Goal: Task Accomplishment & Management: Use online tool/utility

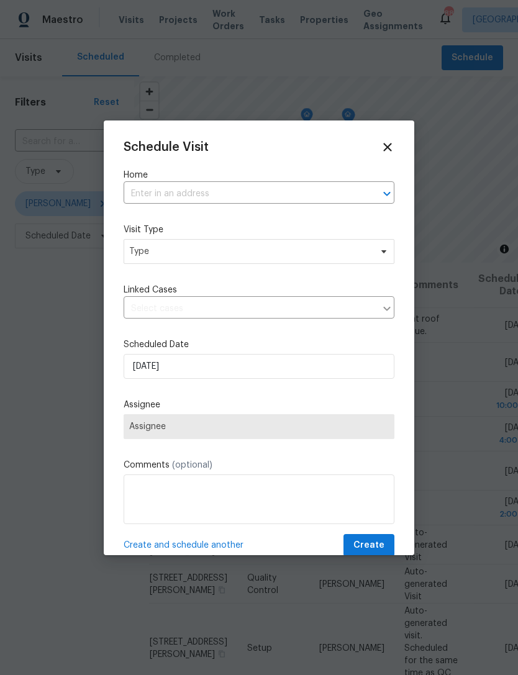
click at [319, 198] on input "text" at bounding box center [242, 194] width 236 height 19
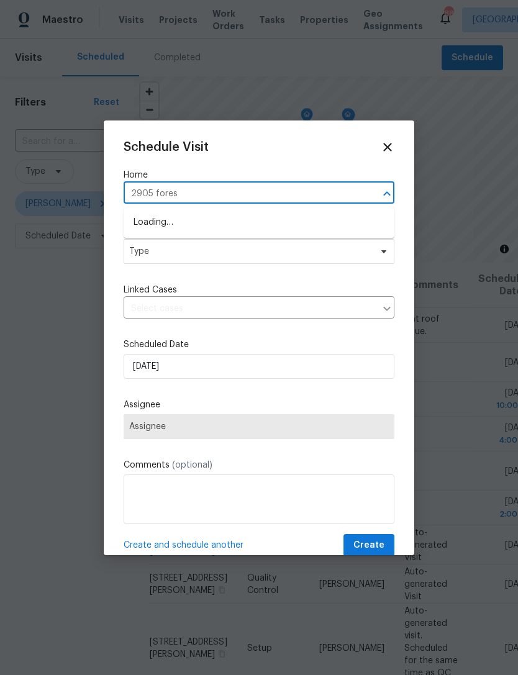
type input "2905 forest"
click at [316, 227] on li "[STREET_ADDRESS][PERSON_NAME]" at bounding box center [259, 222] width 271 height 21
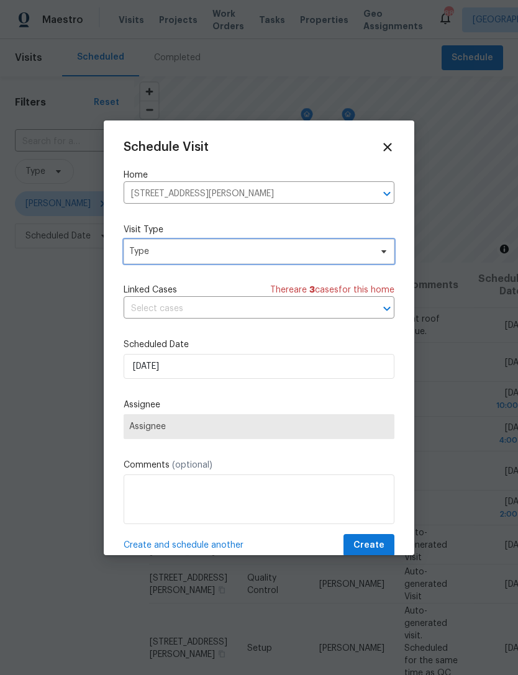
click at [299, 257] on span "Type" at bounding box center [250, 251] width 242 height 12
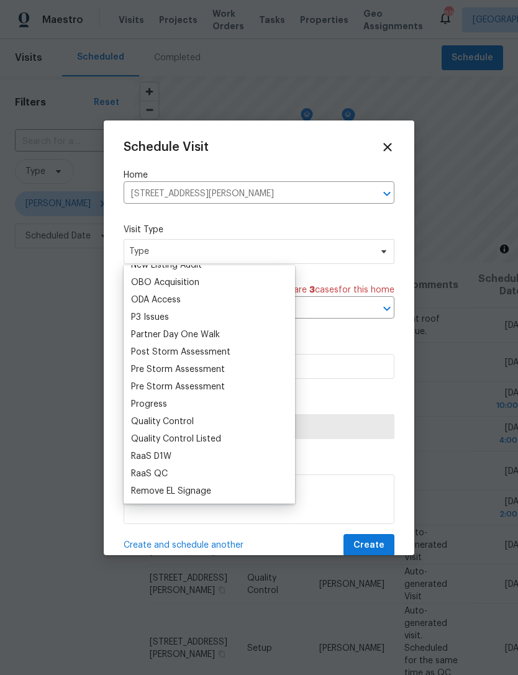
scroll to position [731, 0]
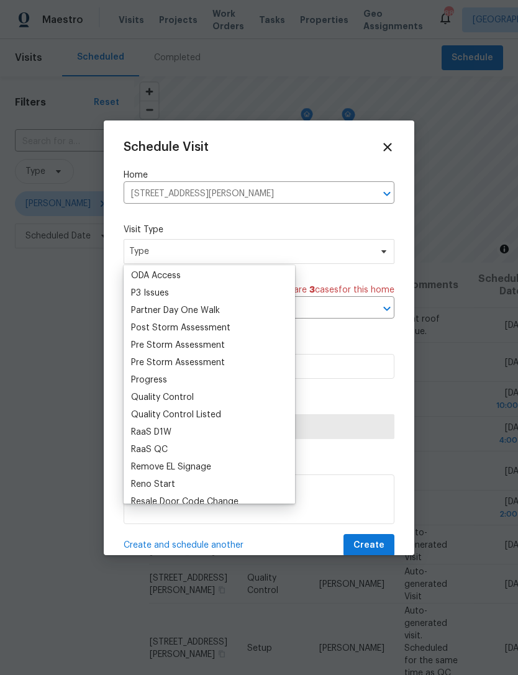
click at [162, 386] on div "Progress" at bounding box center [149, 380] width 36 height 12
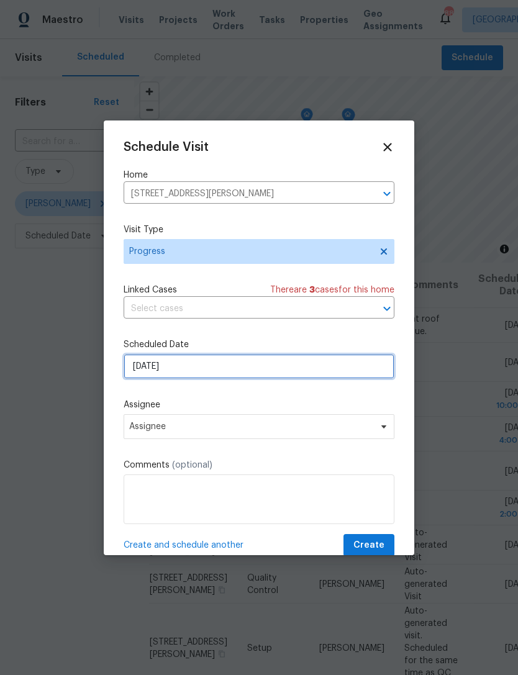
click at [231, 368] on input "[DATE]" at bounding box center [259, 366] width 271 height 25
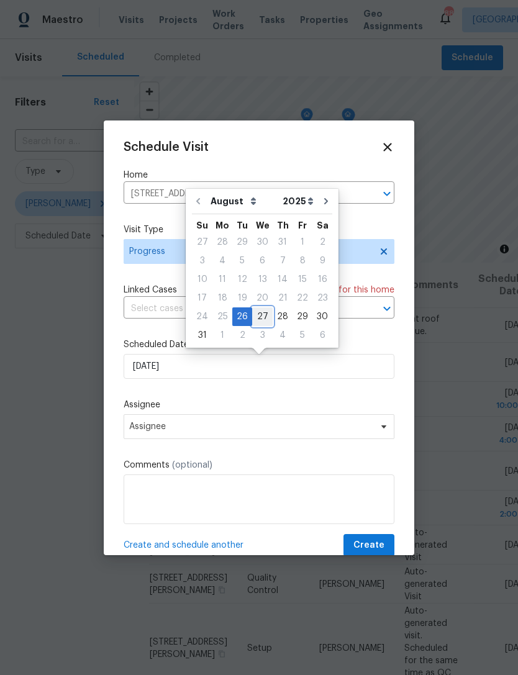
click at [257, 316] on div "27" at bounding box center [262, 316] width 21 height 17
type input "[DATE]"
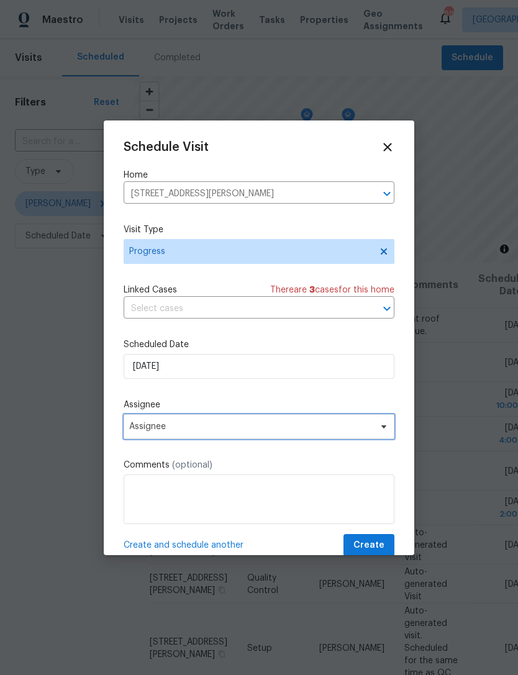
click at [249, 431] on span "Assignee" at bounding box center [251, 427] width 244 height 10
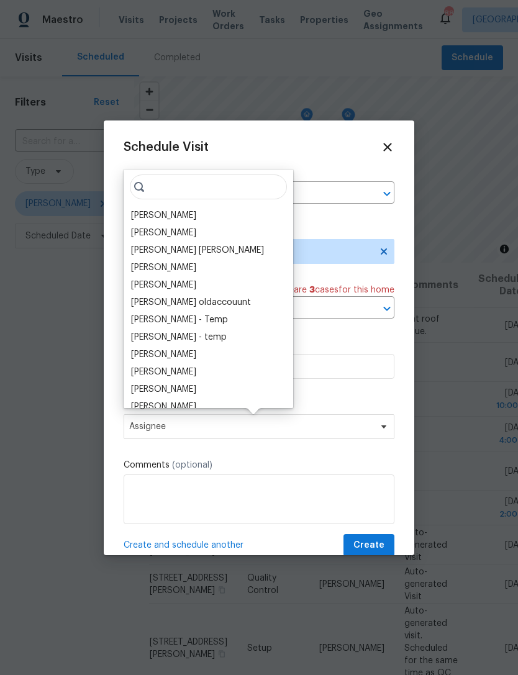
click at [162, 221] on div "[PERSON_NAME]" at bounding box center [163, 215] width 65 height 12
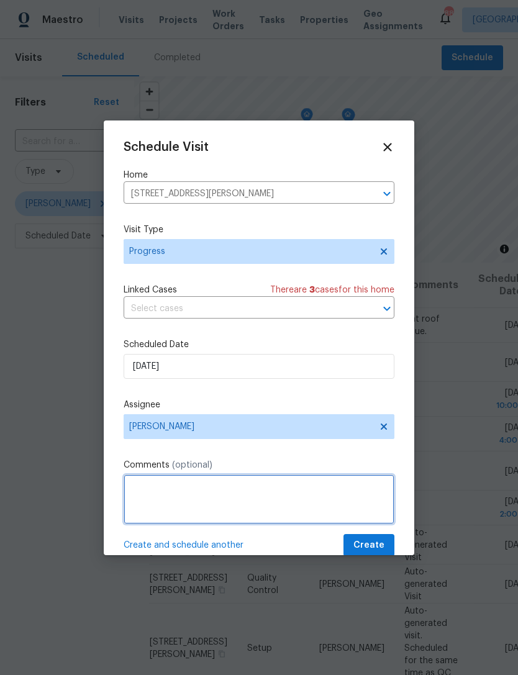
click at [275, 511] on textarea at bounding box center [259, 500] width 271 height 50
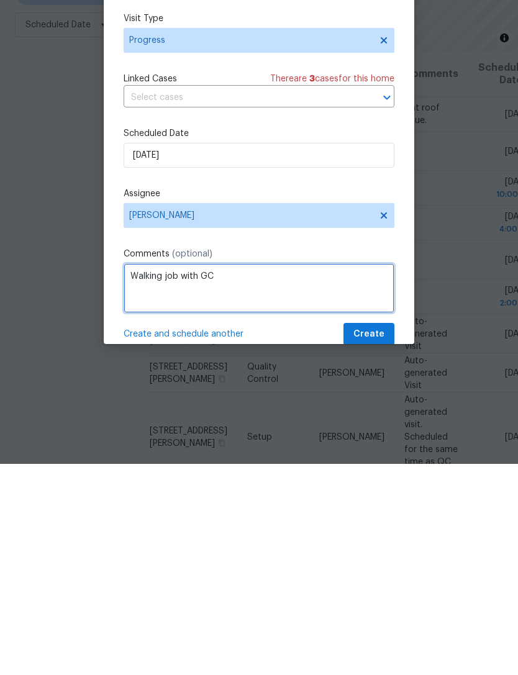
type textarea "Walking job with GC"
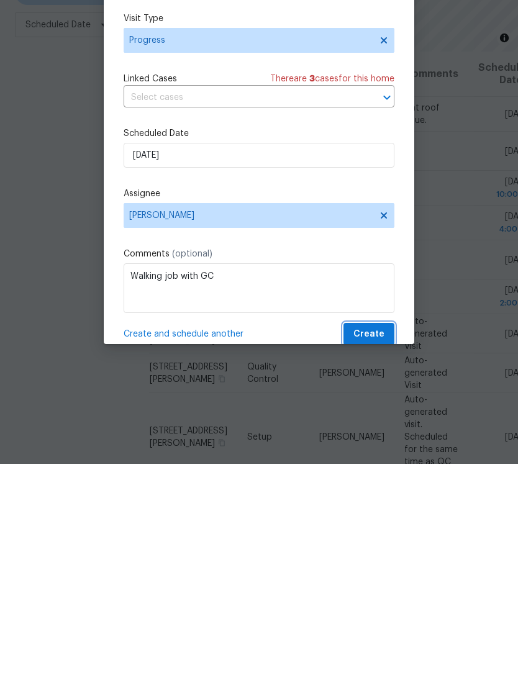
click at [388, 534] on button "Create" at bounding box center [369, 545] width 51 height 23
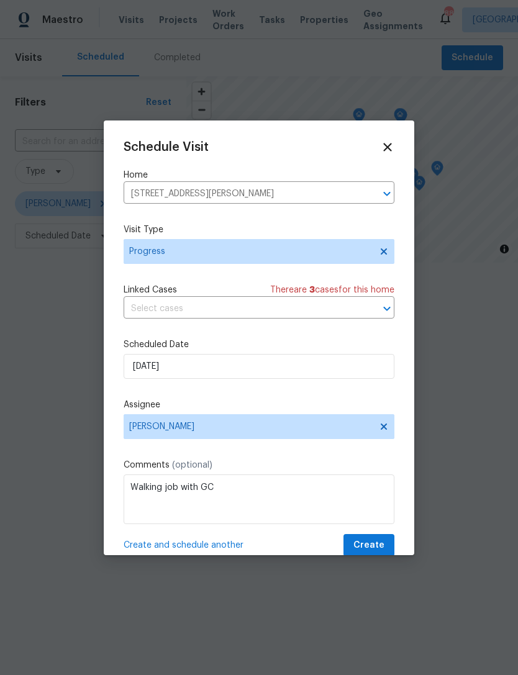
scroll to position [0, 0]
